Goal: Use online tool/utility: Utilize a website feature to perform a specific function

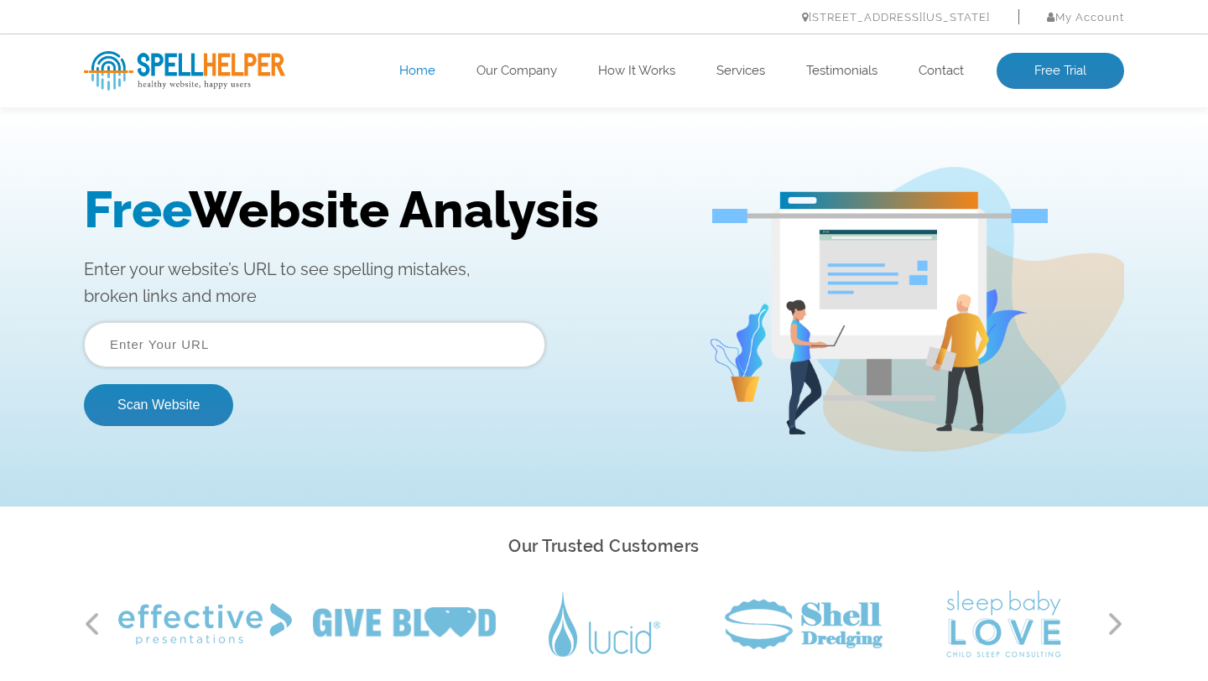
click at [291, 334] on input "text" at bounding box center [315, 344] width 462 height 45
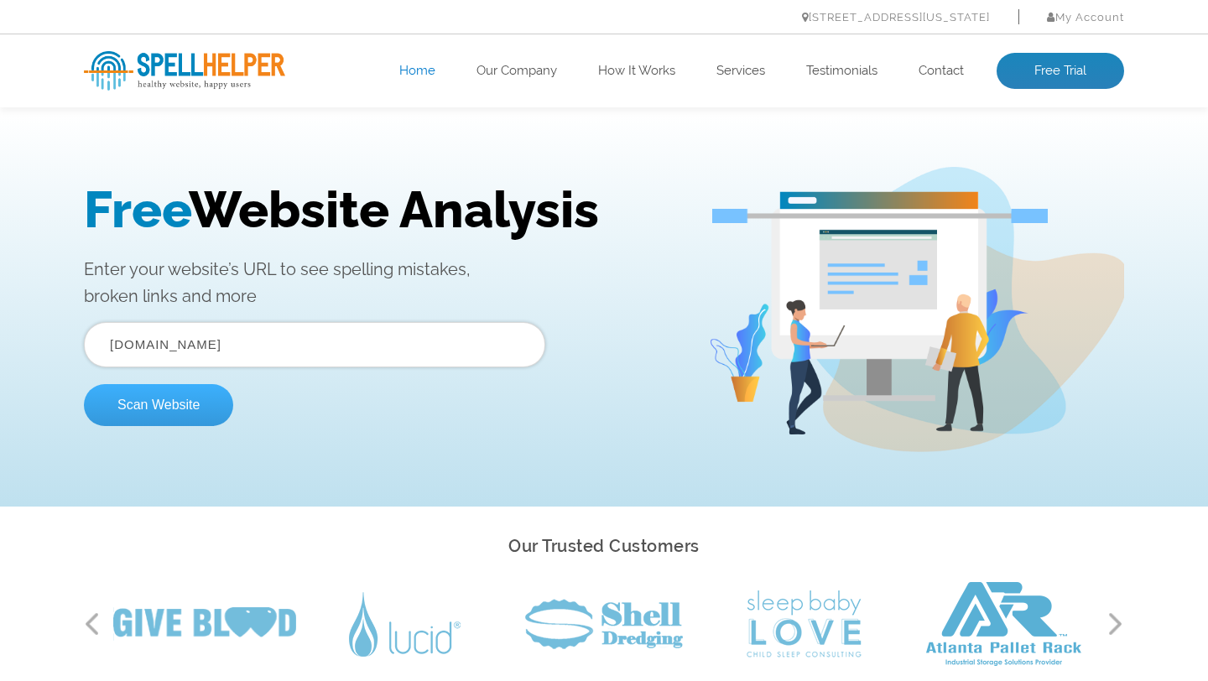
type input "[DOMAIN_NAME]"
click at [207, 401] on button "Scan Website" at bounding box center [158, 405] width 149 height 42
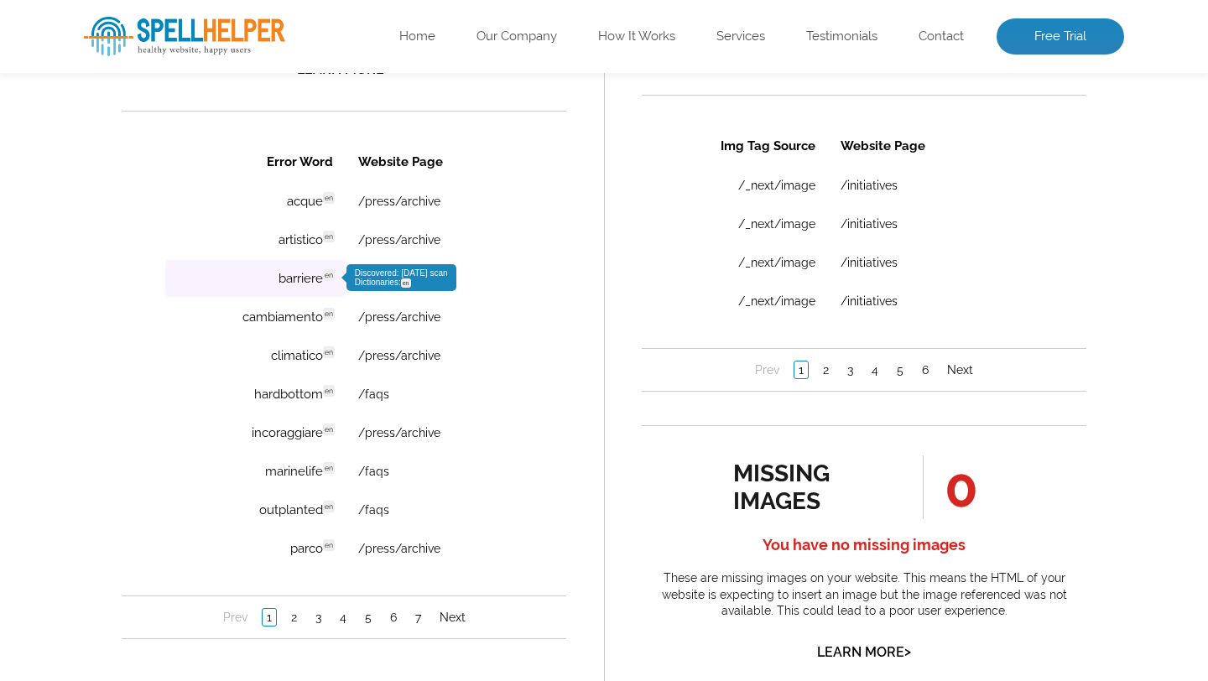
scroll to position [1176, 0]
click at [448, 616] on link "Next" at bounding box center [452, 616] width 34 height 17
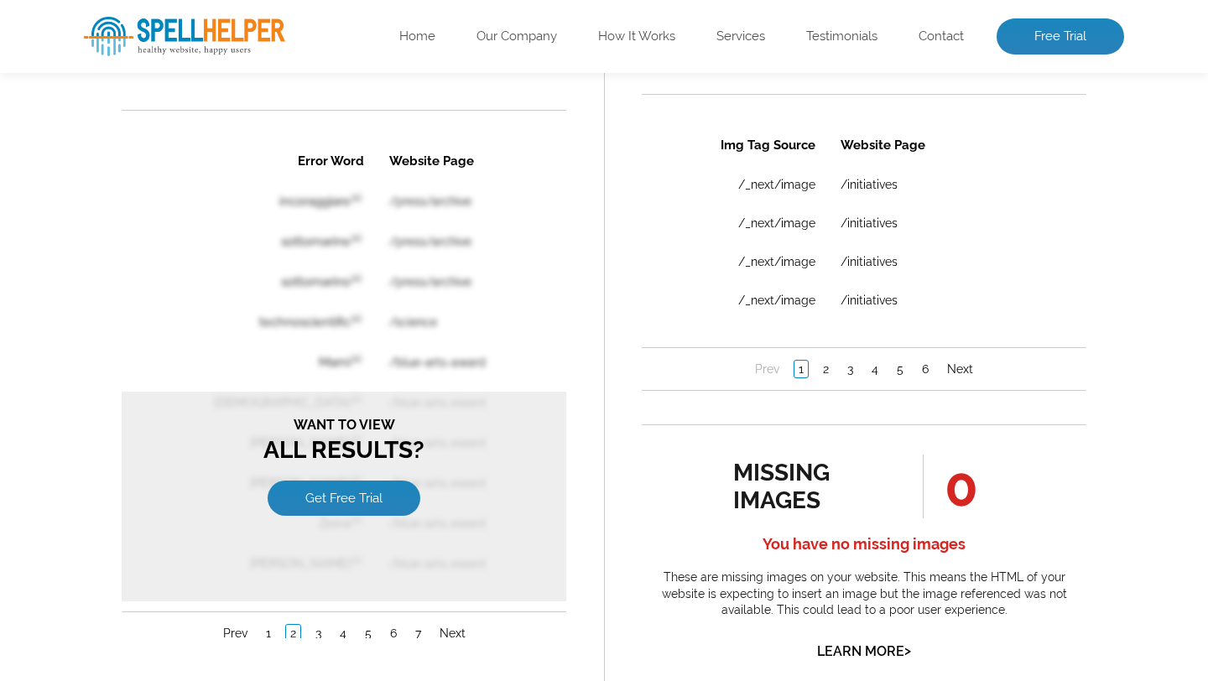
scroll to position [0, 0]
click at [270, 631] on link "1" at bounding box center [268, 633] width 13 height 17
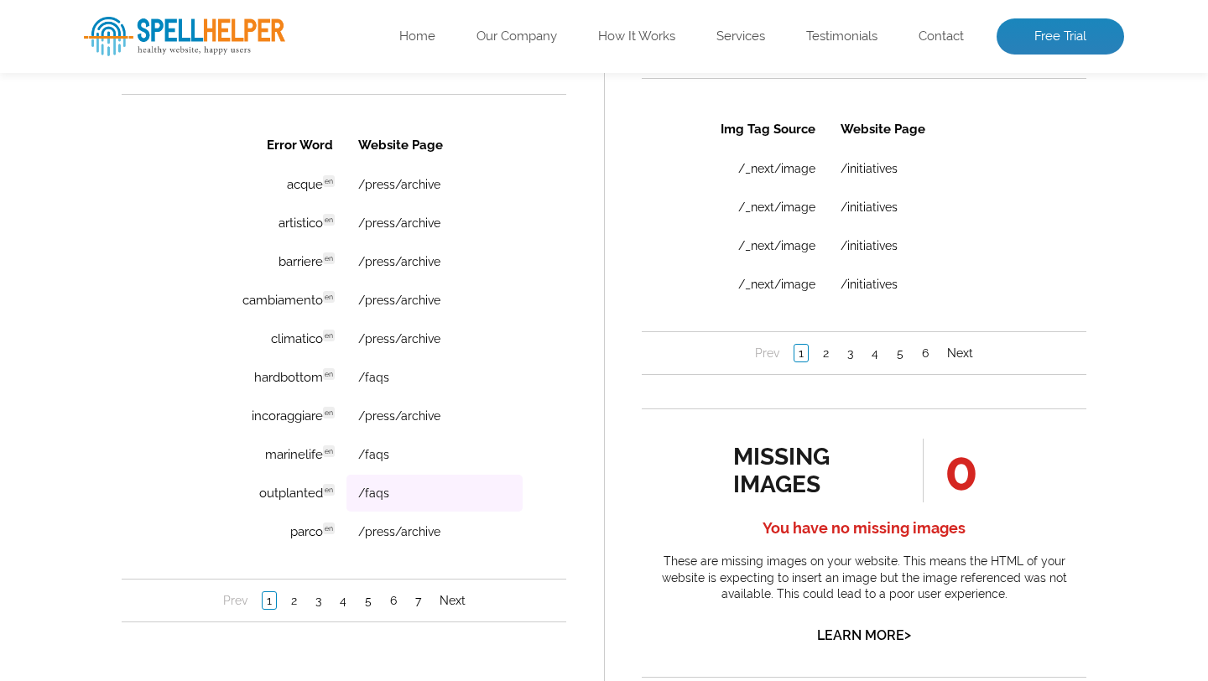
scroll to position [1215, 0]
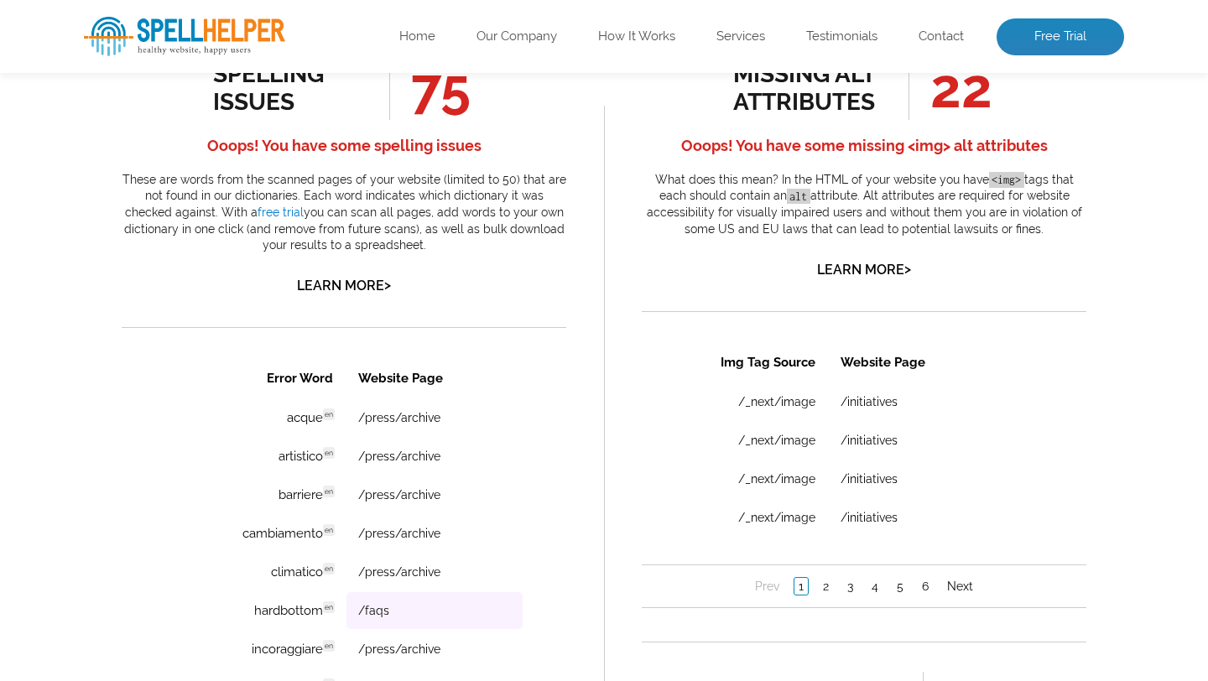
scroll to position [952, 0]
